Goal: Find specific fact: Find specific fact

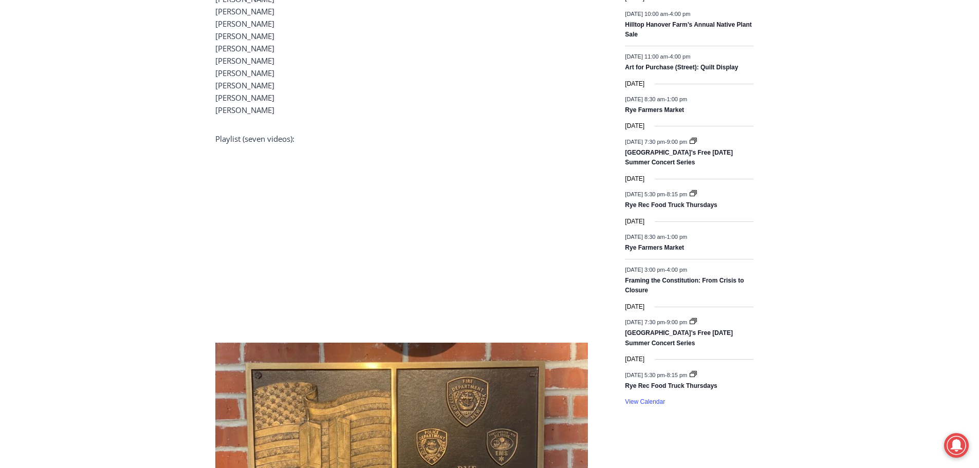
scroll to position [1387, 0]
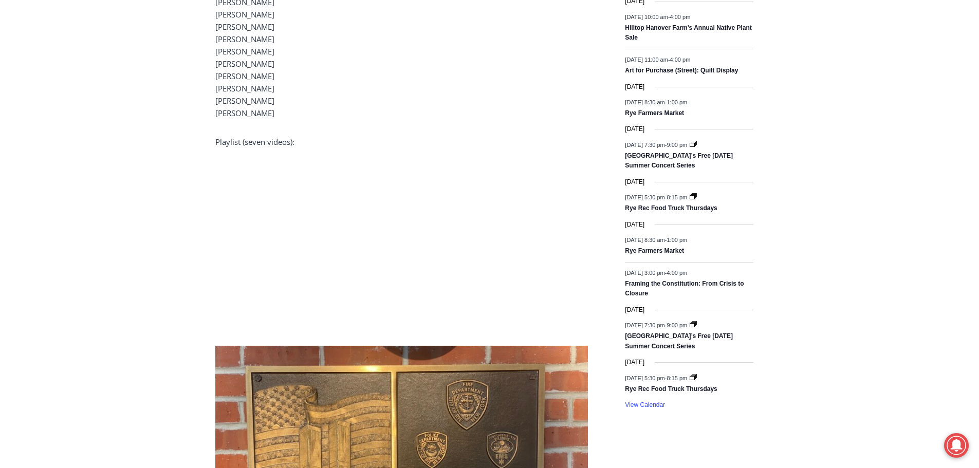
drag, startPoint x: 269, startPoint y: 101, endPoint x: 215, endPoint y: 105, distance: 54.1
click at [215, 105] on p "[PERSON_NAME] [PERSON_NAME] [PERSON_NAME] [PERSON_NAME] [PERSON_NAME] [PERSON_N…" at bounding box center [401, 20] width 373 height 197
copy p "[PERSON_NAME]"
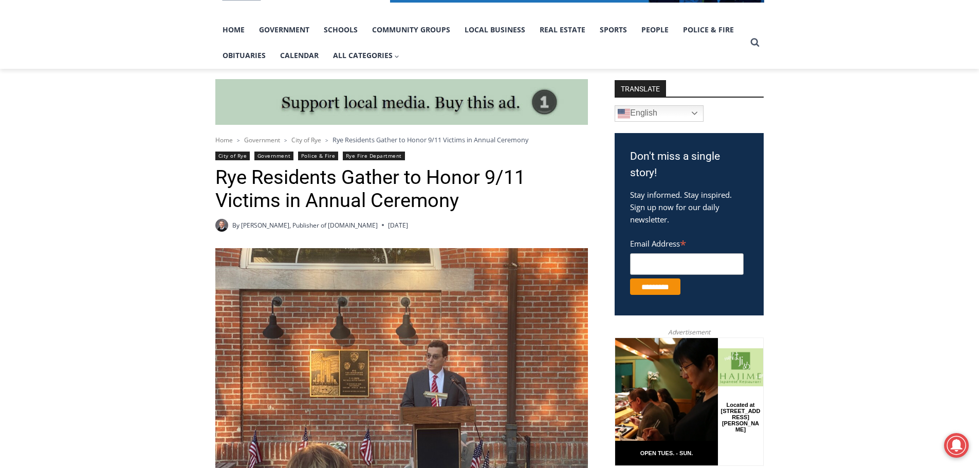
scroll to position [0, 0]
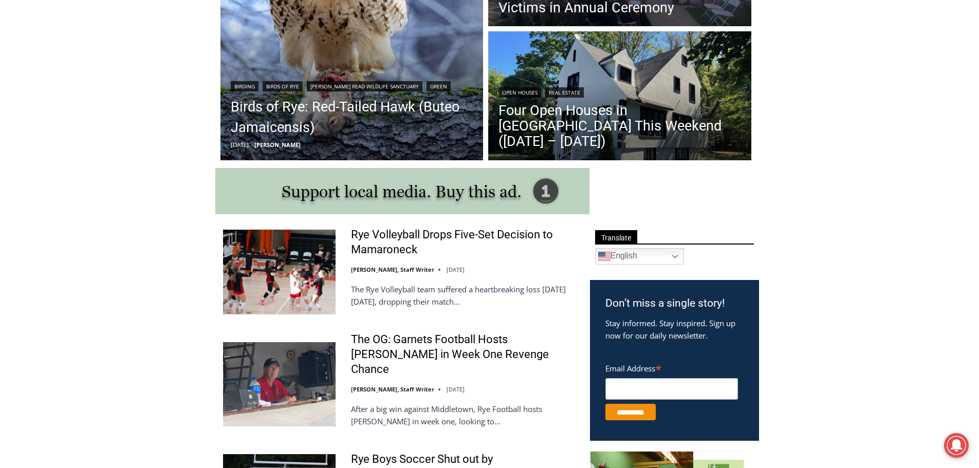
scroll to position [393, 0]
